Goal: Find specific page/section: Find specific page/section

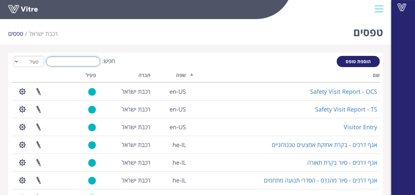
click at [88, 62] on input "חפש:" at bounding box center [73, 61] width 54 height 10
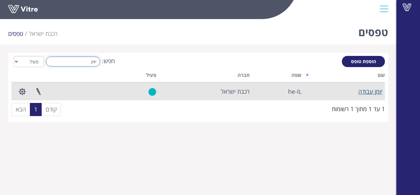
type input "יומן"
click at [371, 92] on link "יומן עבודה" at bounding box center [371, 91] width 24 height 8
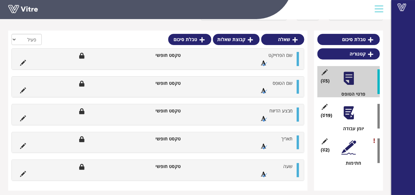
scroll to position [51, 0]
click at [347, 111] on div at bounding box center [348, 113] width 15 height 15
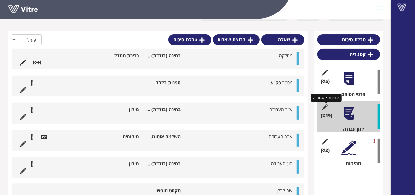
click at [325, 108] on icon at bounding box center [325, 107] width 8 height 6
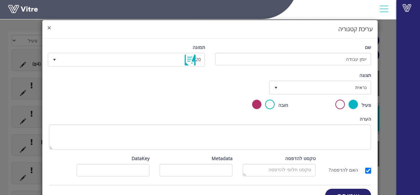
click at [51, 29] on span "×" at bounding box center [49, 27] width 4 height 9
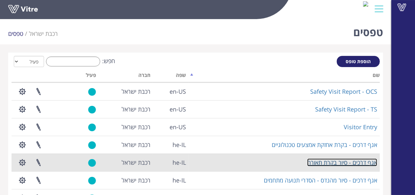
click at [331, 164] on link "אגף דרכים - סיור בקרת תאורה" at bounding box center [342, 162] width 70 height 8
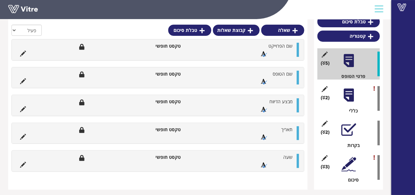
scroll to position [71, 0]
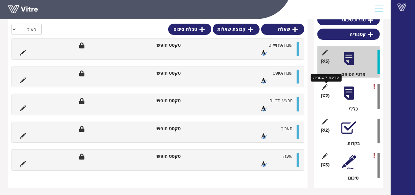
click at [323, 87] on icon at bounding box center [325, 87] width 8 height 6
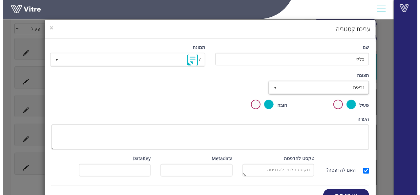
scroll to position [67, 0]
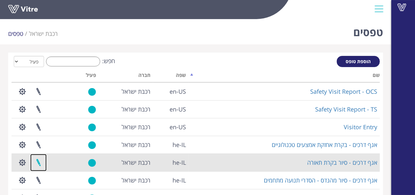
click at [39, 163] on link at bounding box center [38, 162] width 16 height 17
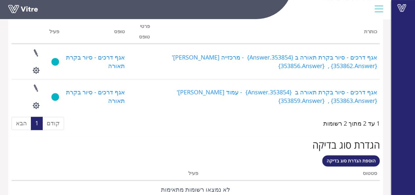
scroll to position [536, 0]
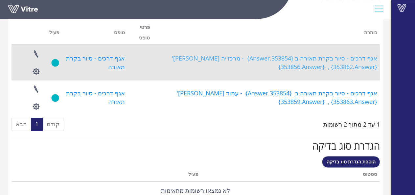
click at [252, 57] on link "אגף דרכים - סיור בקרת תאורה ב {353854.Answer} - מרכזייה [PERSON_NAME]' {353862.…" at bounding box center [273, 62] width 207 height 16
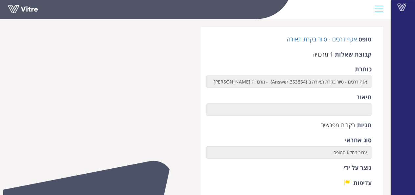
scroll to position [21, 0]
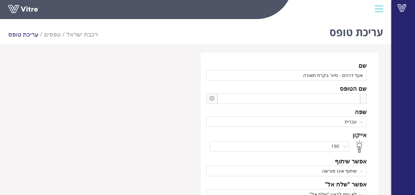
scroll to position [486, 0]
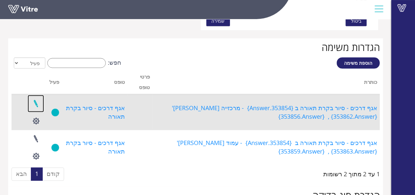
click at [35, 102] on link at bounding box center [36, 103] width 16 height 17
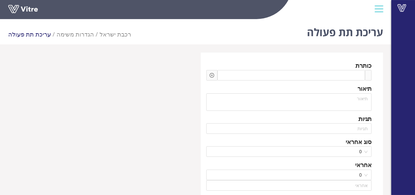
type input "[PERSON_NAME]"
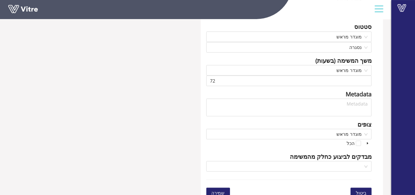
scroll to position [220, 0]
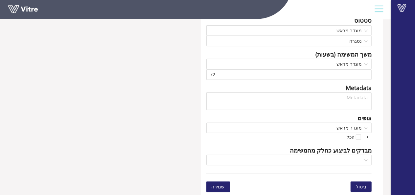
click at [367, 136] on icon "caret-down" at bounding box center [367, 137] width 1 height 2
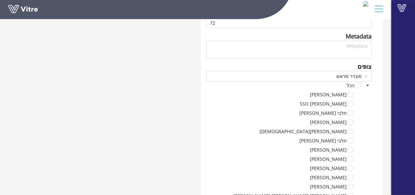
scroll to position [298, 0]
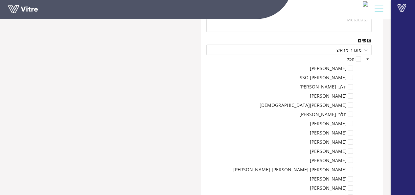
click at [368, 58] on icon "caret-down" at bounding box center [368, 58] width 2 height 1
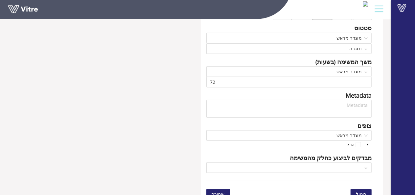
scroll to position [220, 0]
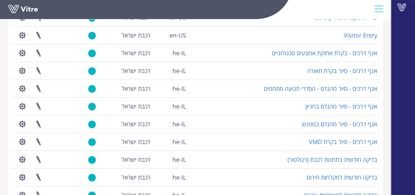
scroll to position [91, 0]
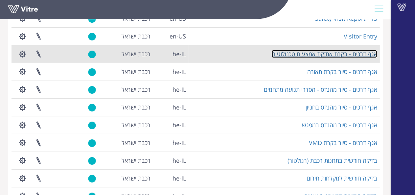
click at [345, 57] on link "אגף דרכים - בקרת אחזקת אמצעים טכנולוגיים" at bounding box center [324, 54] width 105 height 8
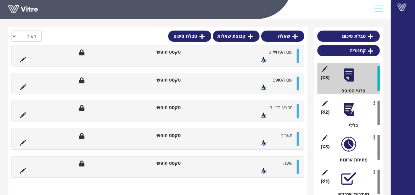
scroll to position [53, 0]
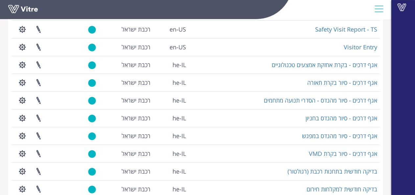
scroll to position [80, 0]
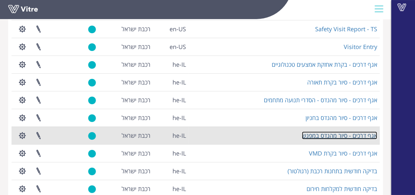
click at [358, 136] on link "אגף דרכים - סיור מהנדס במפגש" at bounding box center [339, 135] width 75 height 8
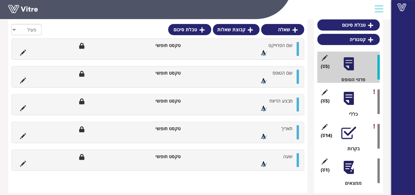
scroll to position [66, 0]
click at [325, 91] on icon at bounding box center [325, 92] width 8 height 6
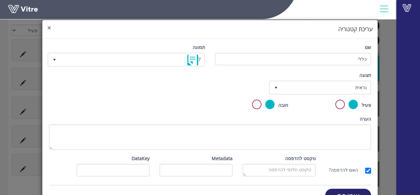
click at [51, 28] on span "×" at bounding box center [49, 27] width 4 height 9
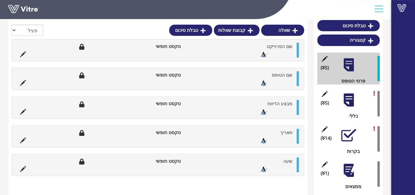
click at [350, 100] on div at bounding box center [348, 100] width 15 height 15
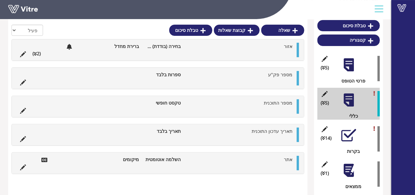
click at [350, 172] on div at bounding box center [348, 170] width 15 height 15
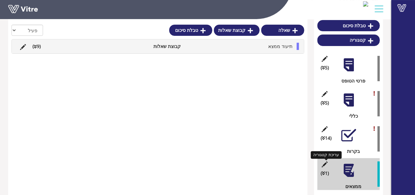
click at [324, 162] on icon at bounding box center [325, 164] width 8 height 6
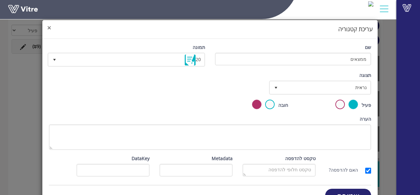
click at [51, 27] on span "×" at bounding box center [49, 27] width 4 height 9
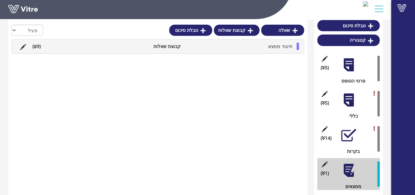
scroll to position [67, 0]
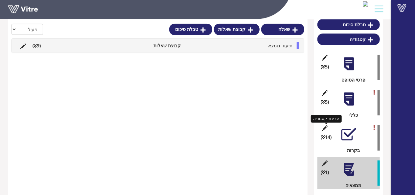
click at [325, 126] on icon at bounding box center [325, 128] width 8 height 6
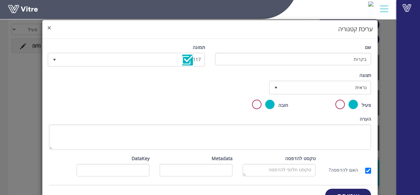
click at [51, 29] on span "×" at bounding box center [49, 27] width 4 height 9
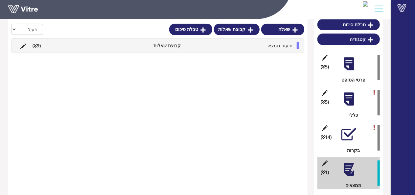
click at [352, 132] on div at bounding box center [348, 134] width 15 height 15
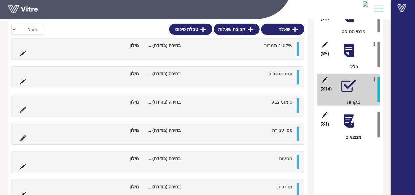
scroll to position [123, 0]
